Goal: Navigation & Orientation: Find specific page/section

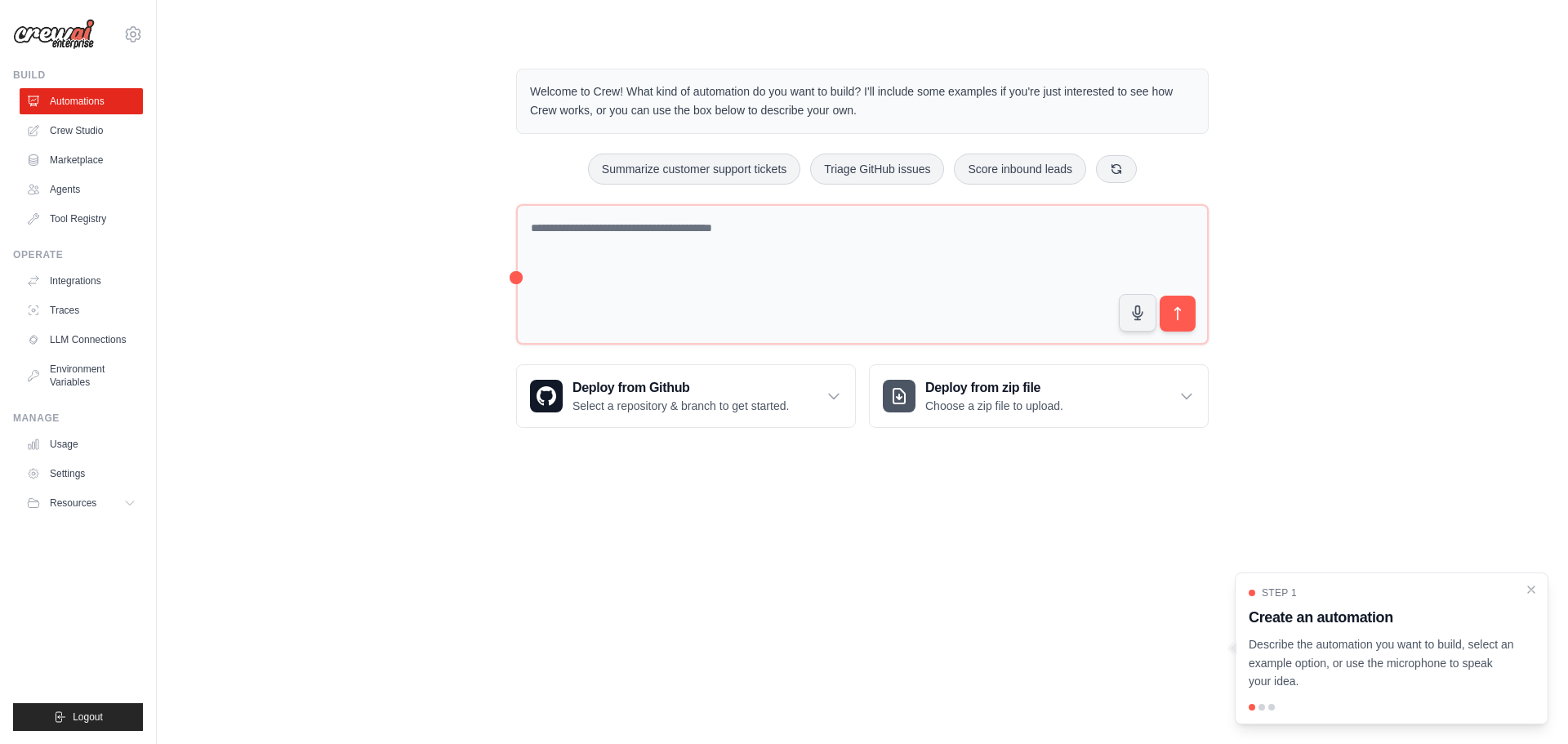
click at [563, 468] on main "Welcome to Crew! What kind of automation do you want to build? I'll include som…" at bounding box center [862, 235] width 1411 height 470
click at [115, 439] on link "Usage" at bounding box center [82, 443] width 123 height 26
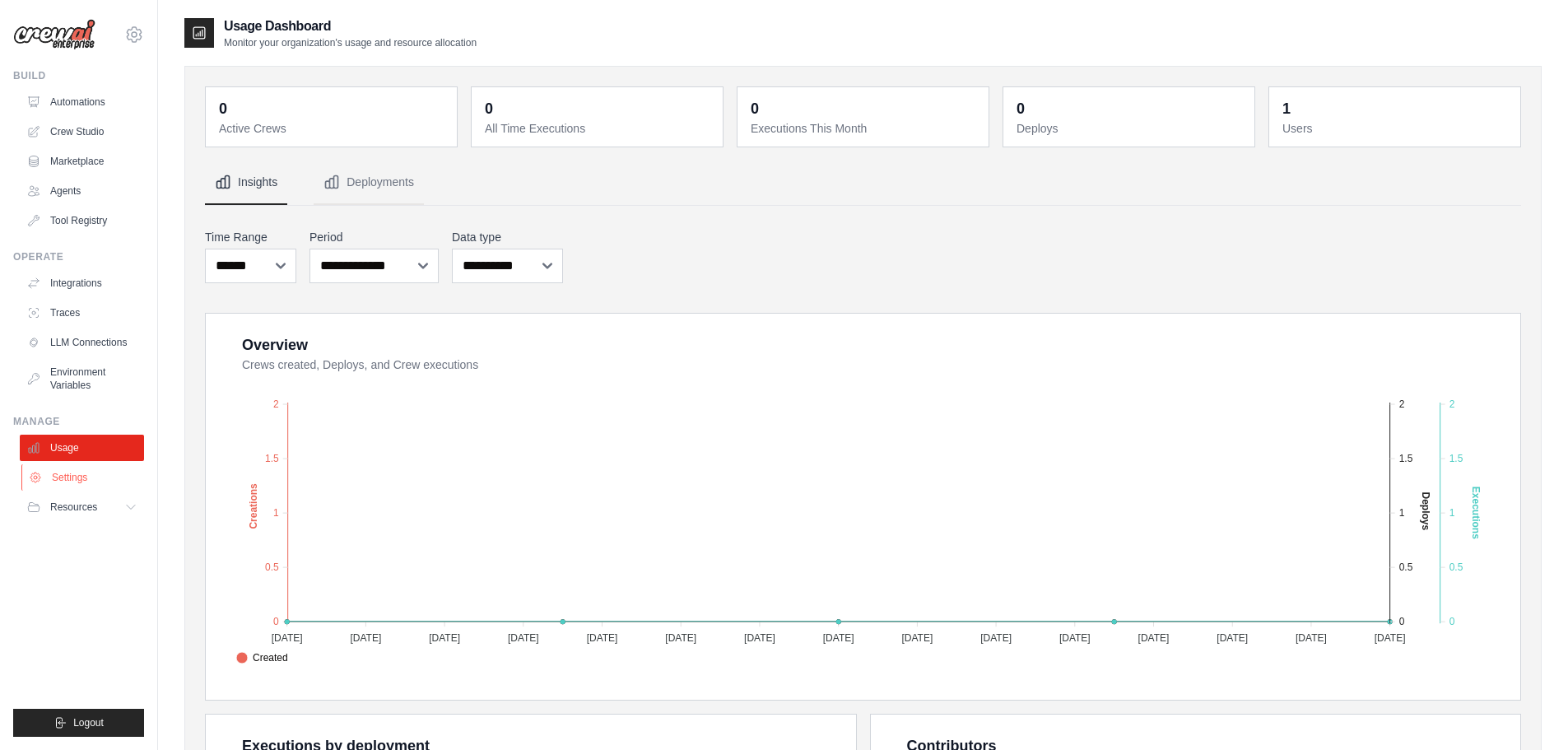
click at [116, 469] on link "Settings" at bounding box center [83, 477] width 124 height 27
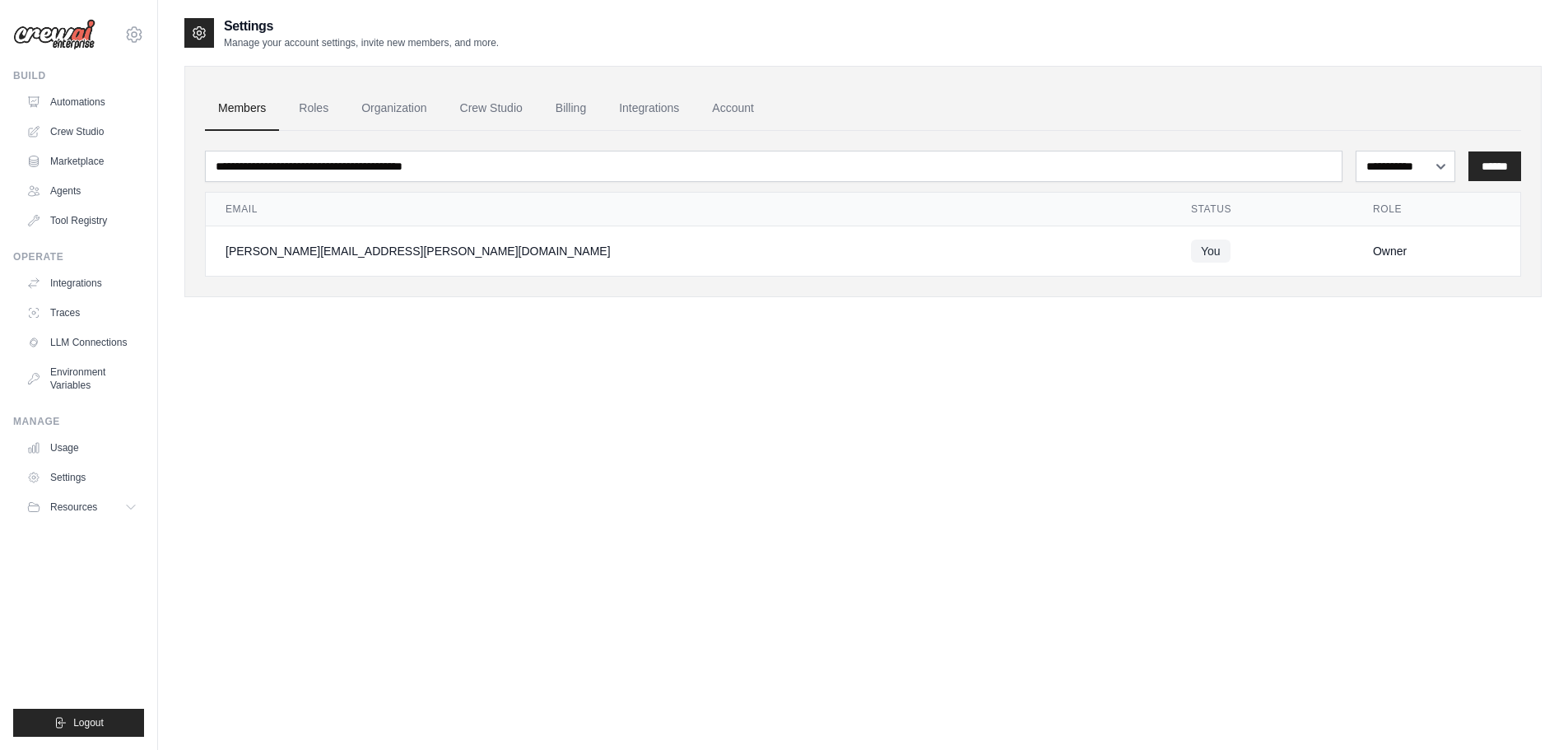
click at [127, 525] on ul "Build Automations Crew Studio Marketplace Agents" at bounding box center [78, 402] width 131 height 667
click at [119, 498] on button "Resources" at bounding box center [83, 507] width 124 height 27
click at [118, 509] on button "Resources" at bounding box center [83, 507] width 124 height 27
click at [123, 513] on button "Resources" at bounding box center [83, 507] width 124 height 27
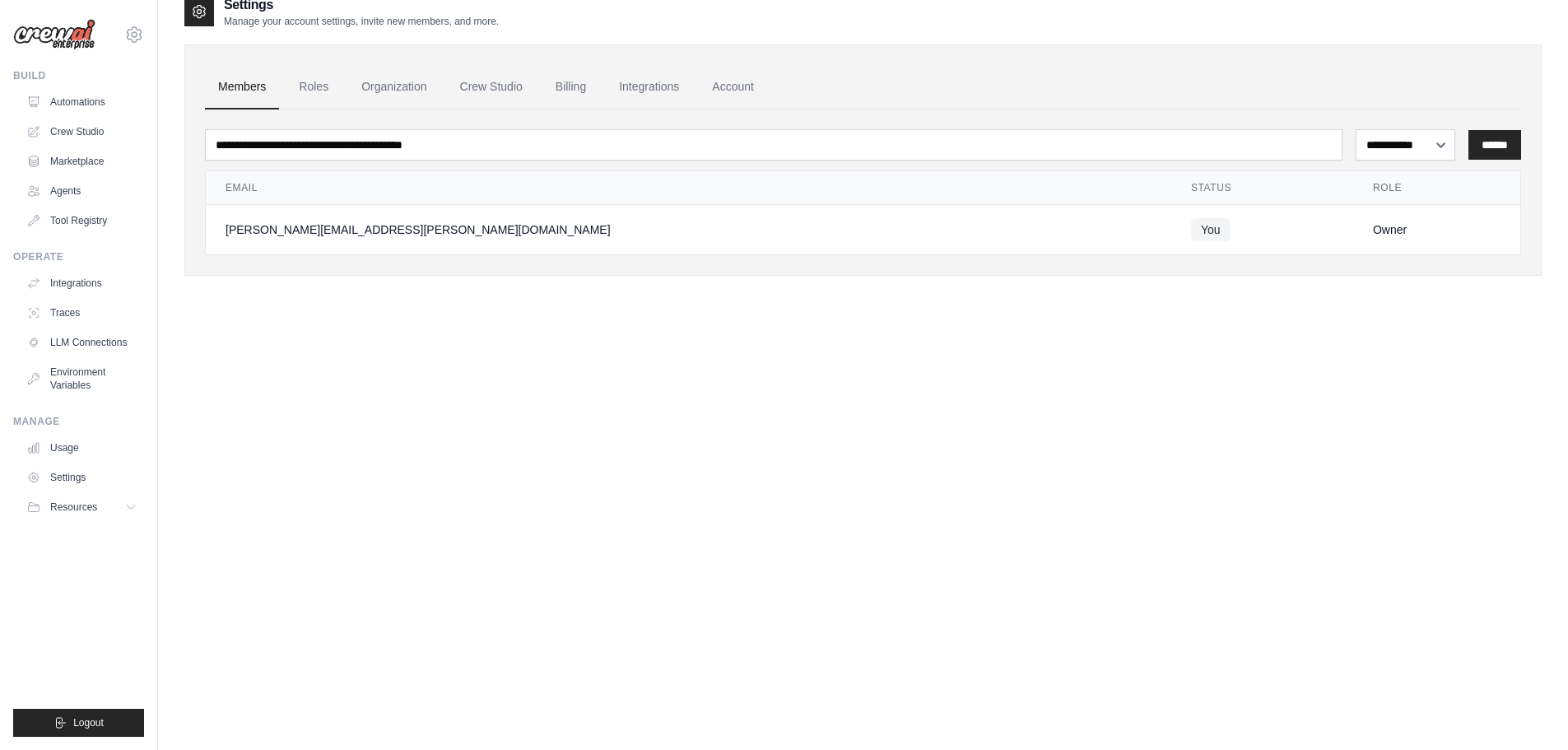
scroll to position [33, 0]
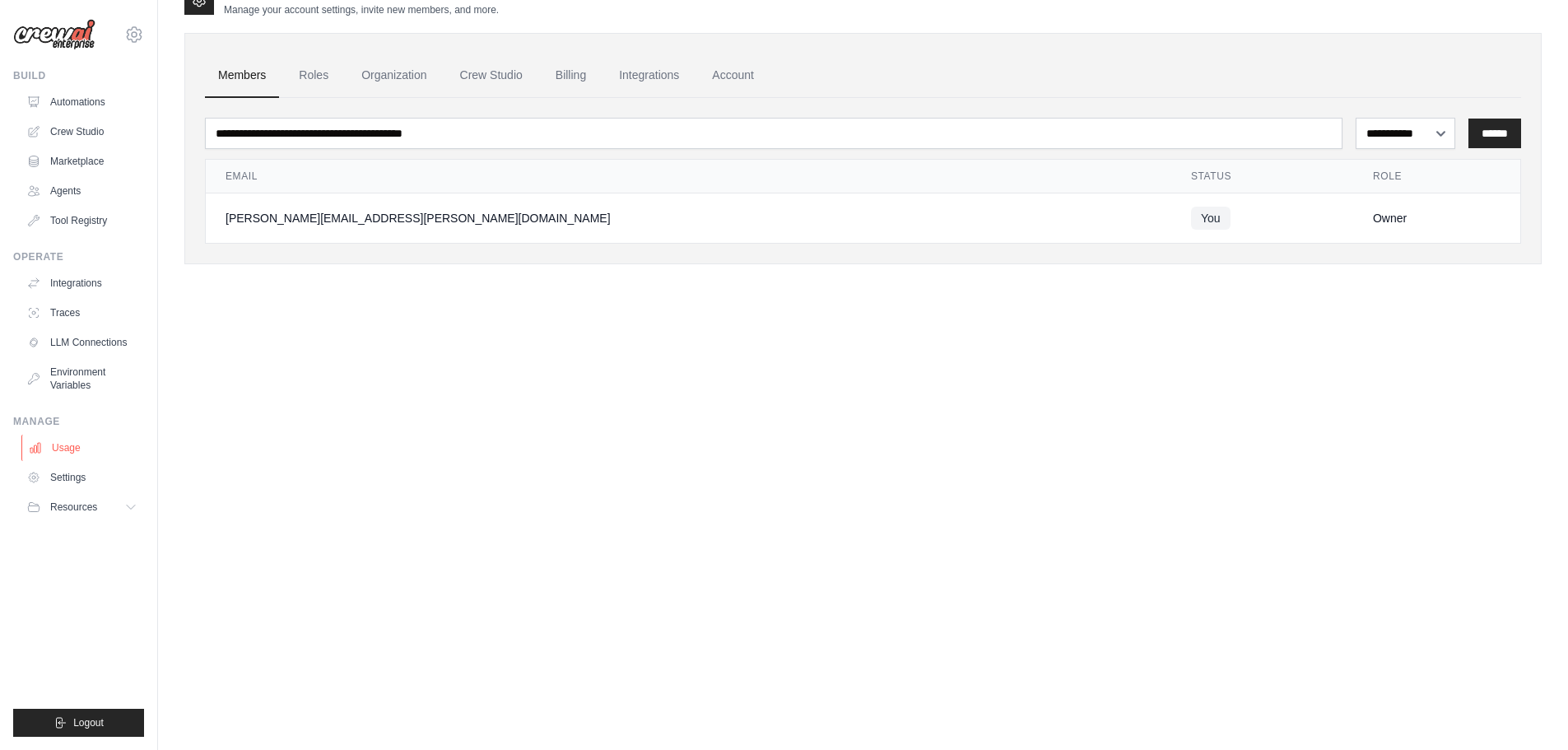
click at [101, 453] on link "Usage" at bounding box center [83, 447] width 124 height 27
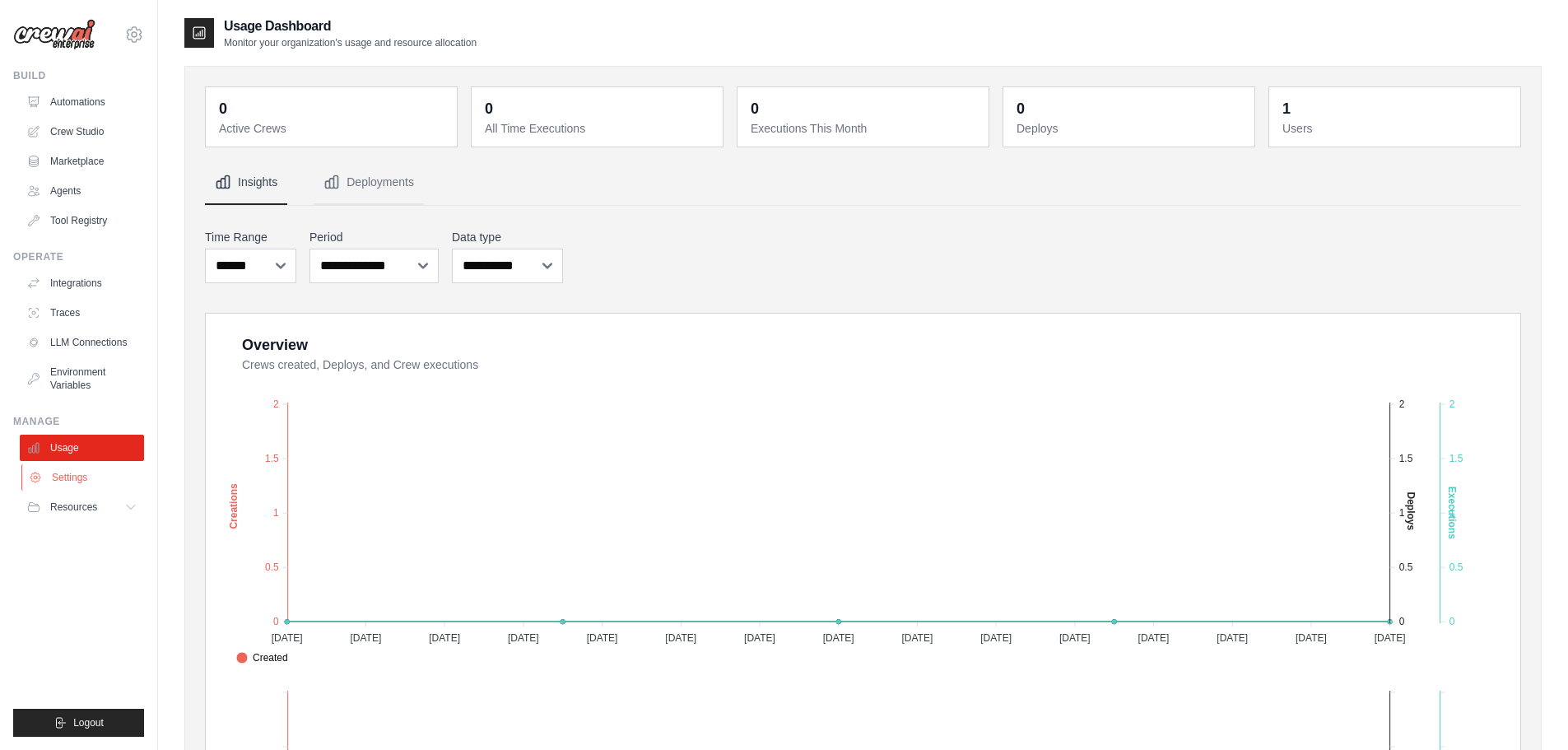
click at [97, 481] on link "Settings" at bounding box center [83, 477] width 124 height 27
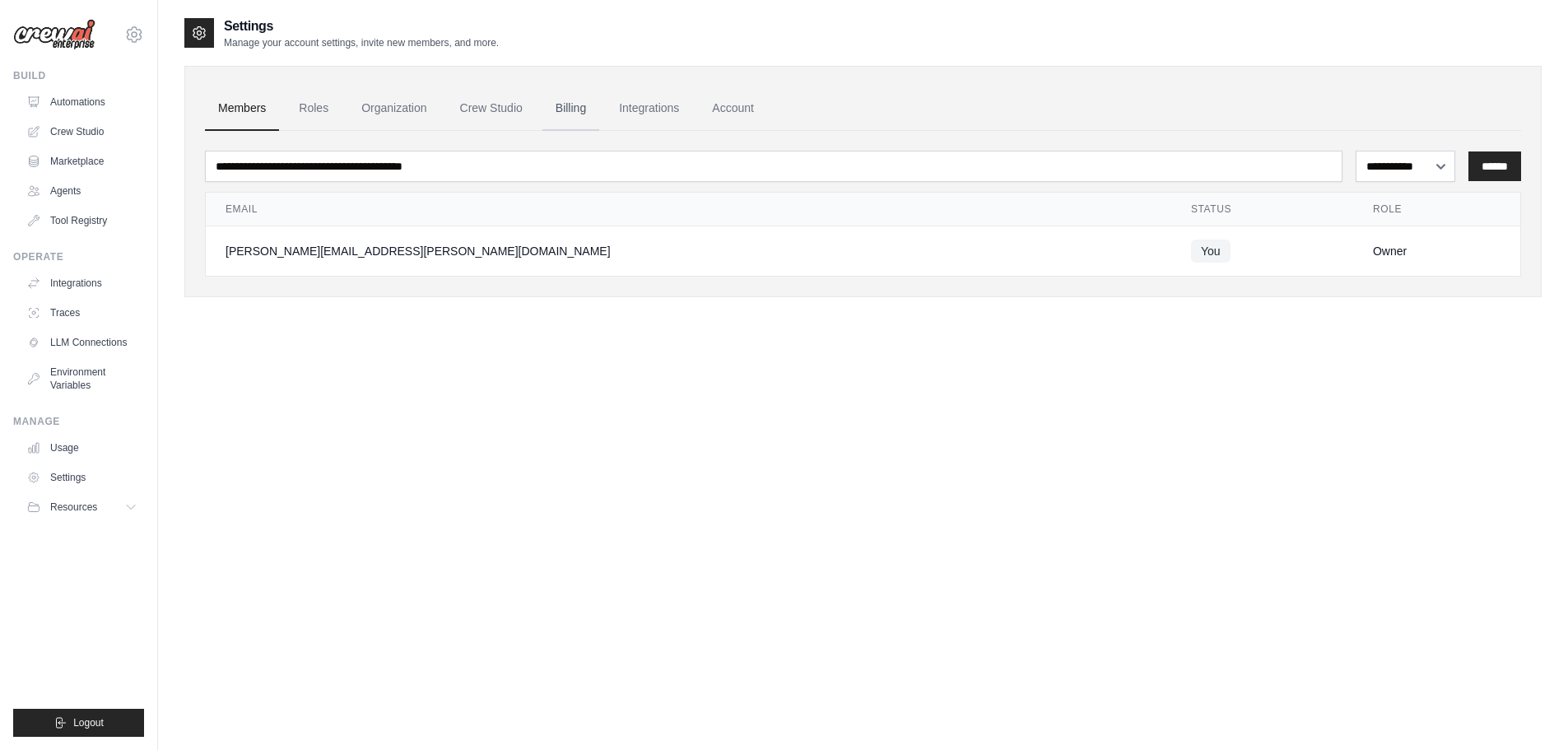
click at [585, 106] on link "Billing" at bounding box center [571, 108] width 57 height 44
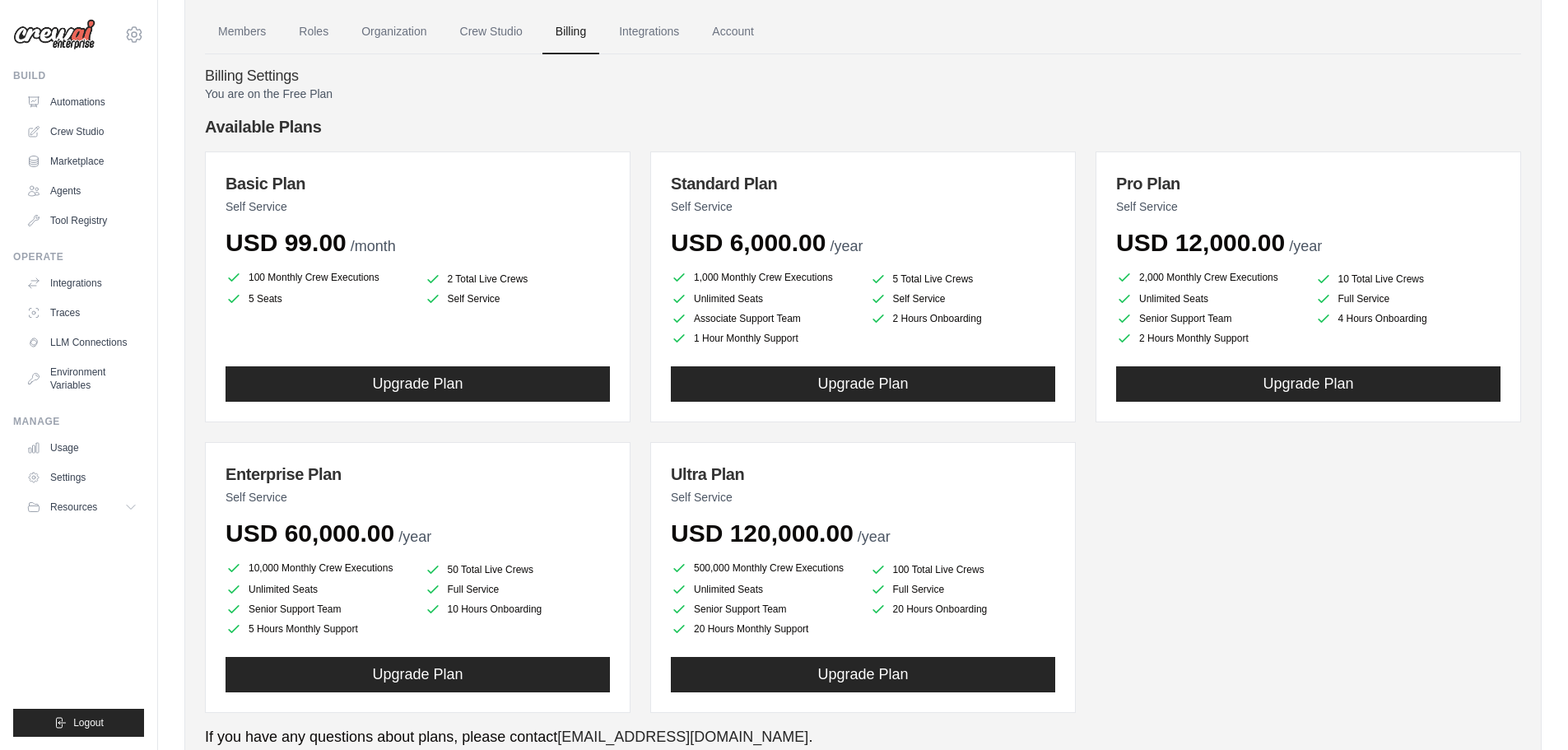
scroll to position [139, 0]
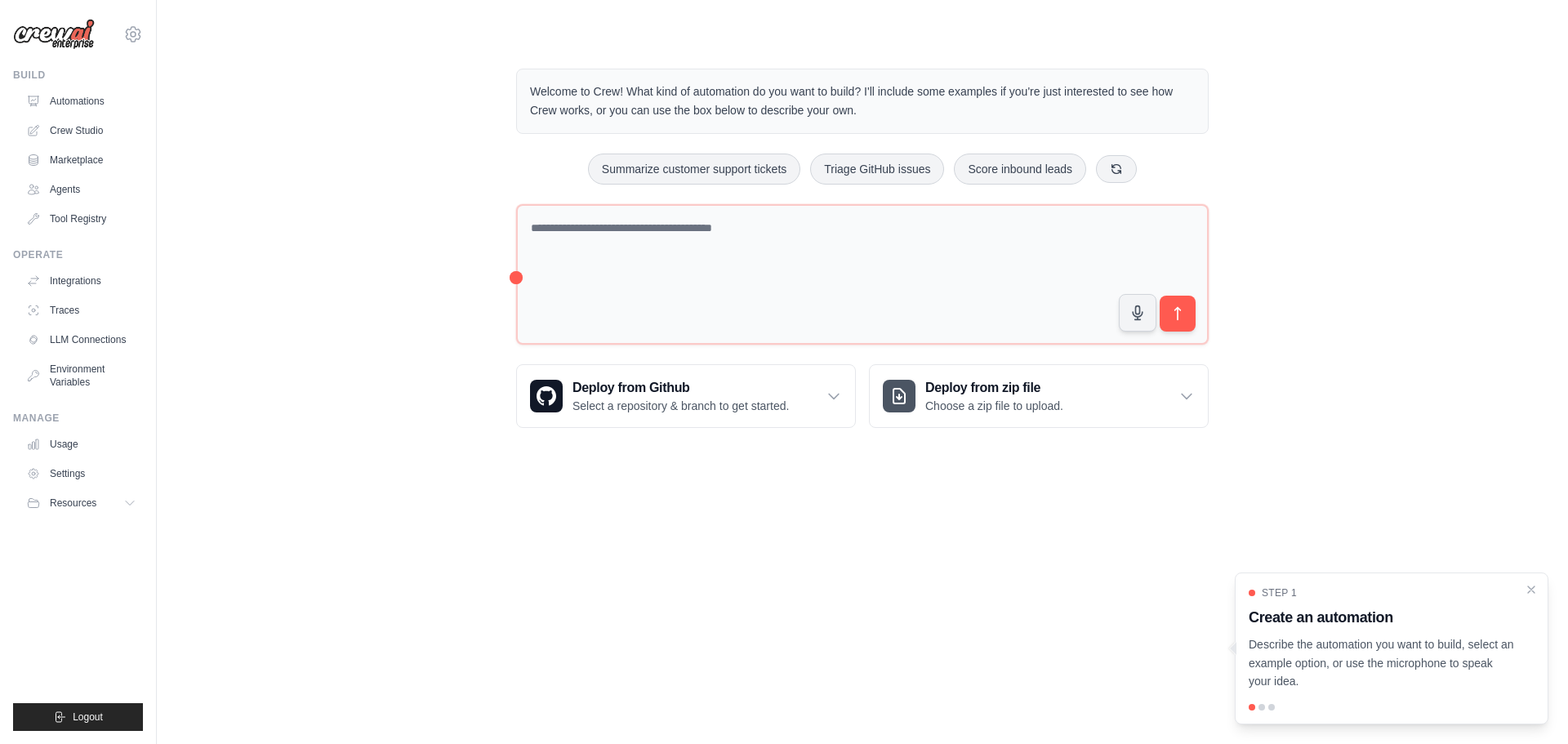
click at [68, 115] on ul "Automations Crew Studio Marketplace Agents Tool Registry" at bounding box center [81, 160] width 123 height 144
click at [68, 118] on link "Crew Studio" at bounding box center [82, 130] width 123 height 26
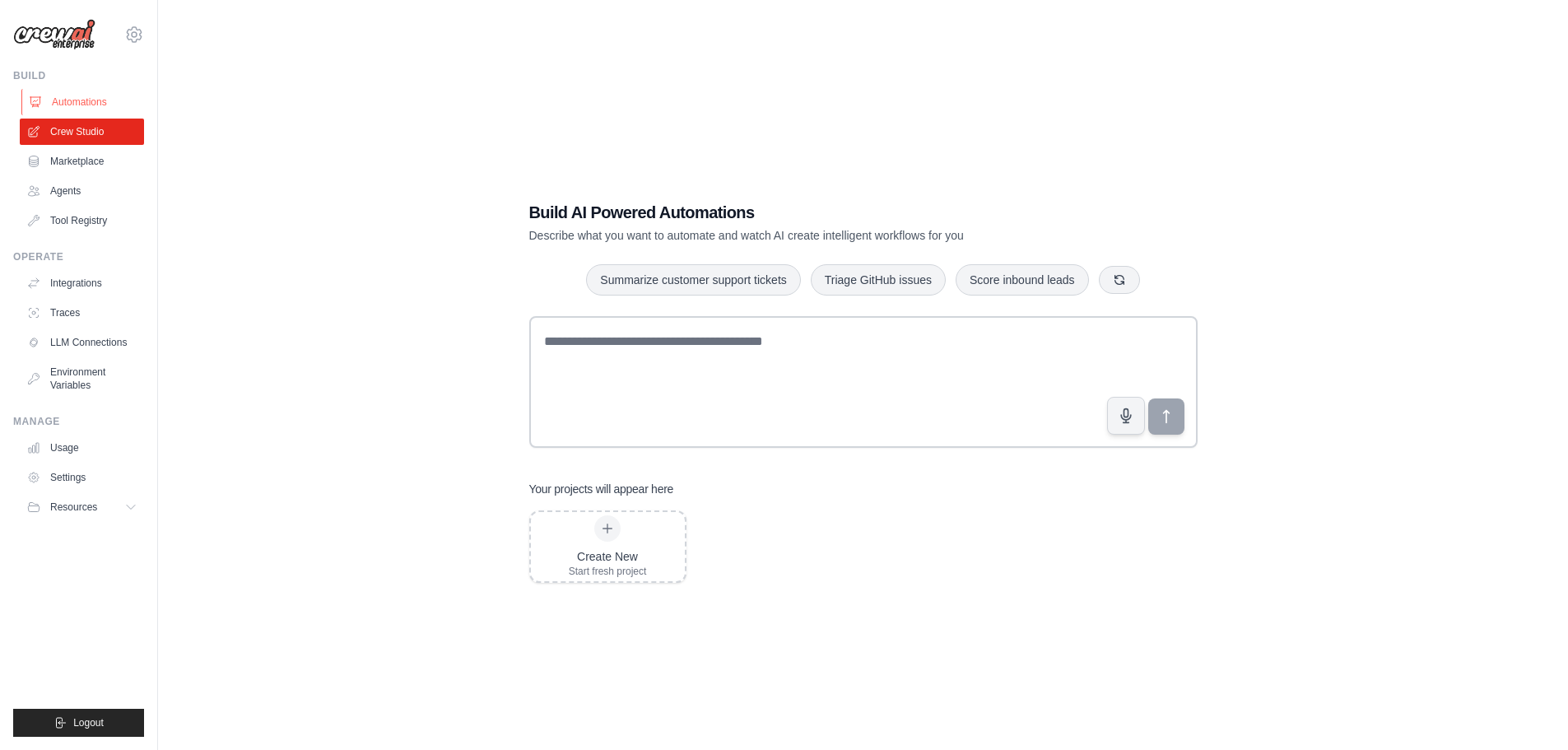
click at [81, 91] on link "Automations" at bounding box center [83, 102] width 124 height 27
